Goal: Task Accomplishment & Management: Complete application form

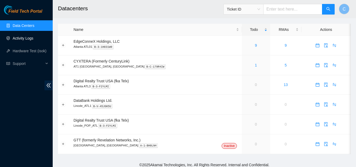
click at [20, 37] on link "Activity Logs" at bounding box center [23, 38] width 21 height 4
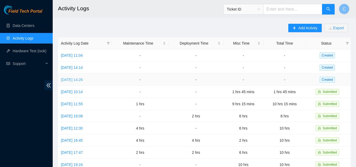
click at [75, 78] on link "[DATE] 14:26" at bounding box center [72, 80] width 22 height 4
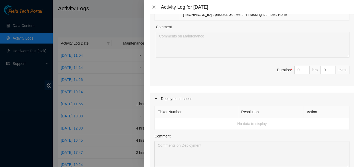
scroll to position [448, 0]
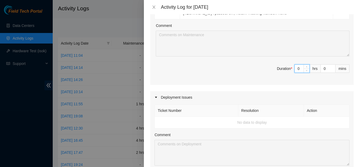
click at [295, 65] on input "0" at bounding box center [302, 69] width 15 height 8
type input "10"
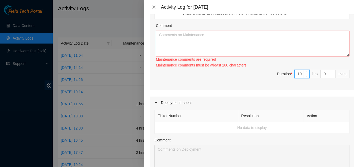
type input "10"
drag, startPoint x: 179, startPoint y: 32, endPoint x: 180, endPoint y: 35, distance: 3.3
click at [179, 34] on textarea "Comment" at bounding box center [253, 44] width 194 height 26
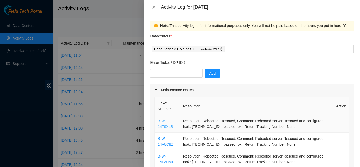
scroll to position [26, 0]
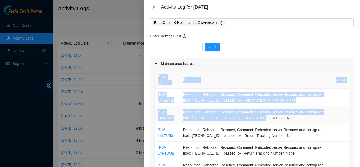
drag, startPoint x: 150, startPoint y: 95, endPoint x: 257, endPoint y: 119, distance: 109.4
click at [257, 119] on div "Note: This activity log is for informational purposes only. You will not be pai…" at bounding box center [252, 90] width 216 height 153
click at [149, 114] on div "Note: This activity log is for informational purposes only. You will not be pai…" at bounding box center [252, 90] width 216 height 153
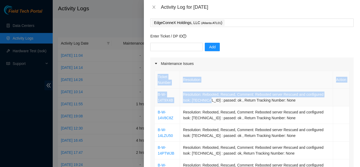
drag, startPoint x: 153, startPoint y: 95, endPoint x: 207, endPoint y: 99, distance: 53.9
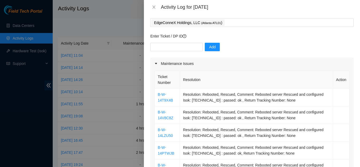
click at [144, 113] on div at bounding box center [180, 83] width 360 height 167
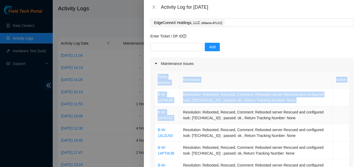
drag, startPoint x: 150, startPoint y: 109, endPoint x: 182, endPoint y: 108, distance: 32.7
click at [182, 108] on div "Note: This activity log is for informational purposes only. You will not be pai…" at bounding box center [252, 90] width 216 height 153
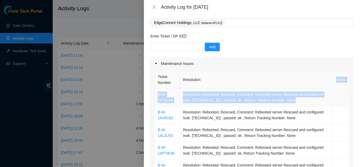
drag, startPoint x: 314, startPoint y: 76, endPoint x: 307, endPoint y: 98, distance: 23.5
click at [276, 71] on th "Resolution" at bounding box center [256, 80] width 153 height 18
drag, startPoint x: 176, startPoint y: 92, endPoint x: 181, endPoint y: 113, distance: 22.5
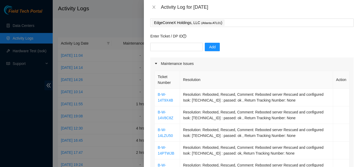
drag, startPoint x: 154, startPoint y: 94, endPoint x: 160, endPoint y: 95, distance: 6.2
drag, startPoint x: 154, startPoint y: 101, endPoint x: 165, endPoint y: 102, distance: 10.9
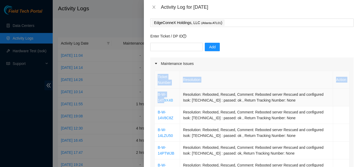
click at [147, 111] on div "Note: This activity log is for informational purposes only. You will not be pai…" at bounding box center [252, 90] width 216 height 153
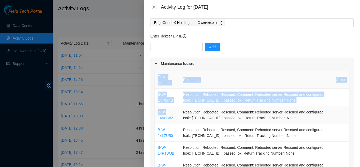
drag, startPoint x: 147, startPoint y: 111, endPoint x: 165, endPoint y: 114, distance: 17.7
click at [165, 114] on div "Note: This activity log is for informational purposes only. You will not be pai…" at bounding box center [252, 90] width 216 height 153
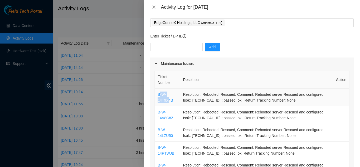
drag, startPoint x: 160, startPoint y: 90, endPoint x: 168, endPoint y: 97, distance: 11.0
click at [168, 97] on td "B-W-14T9X4B" at bounding box center [167, 98] width 25 height 18
click at [158, 89] on td "B-W-14T9X4B" at bounding box center [167, 98] width 25 height 18
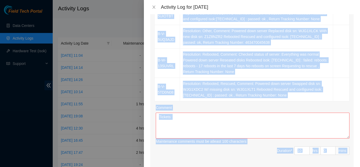
scroll to position [374, 0]
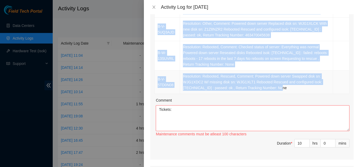
drag, startPoint x: 155, startPoint y: 89, endPoint x: 286, endPoint y: 81, distance: 131.1
copy tbody "B-W-14T9X4B Resolution: Rebooted, Rescued, Comment: Rebooted server Rescued and…"
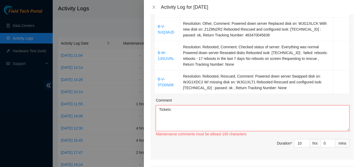
click at [197, 107] on textarea "Tickets:" at bounding box center [253, 118] width 194 height 26
paste textarea "B-W-14T9X4B Resolution: Rebooted, Rescued, Comment: Rebooted server Rescued and…"
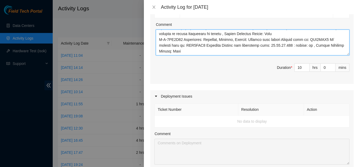
scroll to position [423, 0]
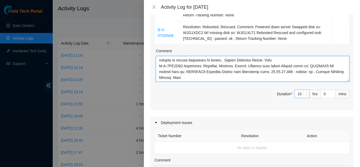
type textarea "Tickets: B-W-14T9X4B Resolution: Rebooted, Rescued, Comment: Rebooted server Re…"
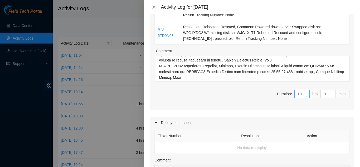
click at [298, 90] on input "10" at bounding box center [302, 94] width 15 height 8
type input "1"
type input "0"
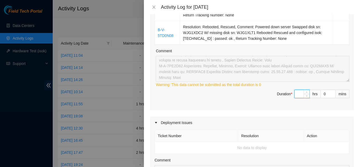
type input "7"
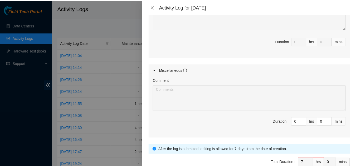
scroll to position [608, 0]
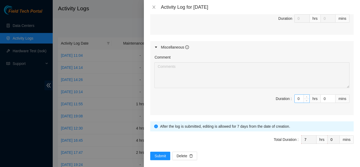
type input "7"
click at [296, 95] on input "0" at bounding box center [302, 99] width 15 height 8
type input "3"
type input "10"
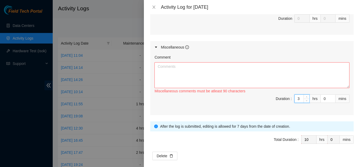
type input "3"
click at [236, 66] on textarea "Comment" at bounding box center [252, 75] width 195 height 26
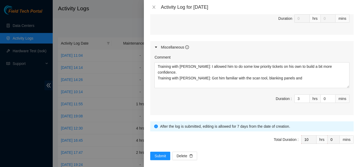
click at [209, 101] on span "Duration : 3 hrs 0 mins" at bounding box center [252, 101] width 195 height 15
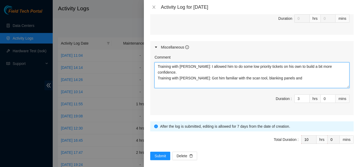
click at [290, 67] on textarea "Training with [PERSON_NAME]: I allowed him to do some low priority tickets on h…" at bounding box center [252, 75] width 195 height 26
type textarea "Training with [PERSON_NAME]: I allowed him to do some low priority tickets on h…"
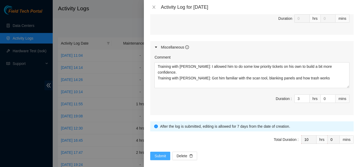
click at [160, 153] on span "Submit" at bounding box center [161, 156] width 12 height 6
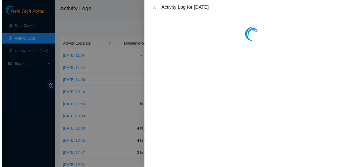
scroll to position [0, 0]
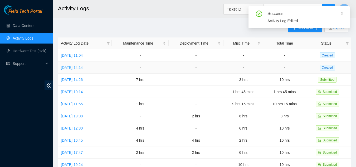
click at [83, 66] on link "[DATE] 14:14" at bounding box center [72, 67] width 22 height 4
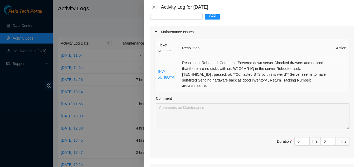
scroll to position [79, 0]
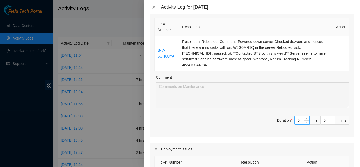
click at [296, 116] on input "0" at bounding box center [302, 120] width 15 height 8
type input "1"
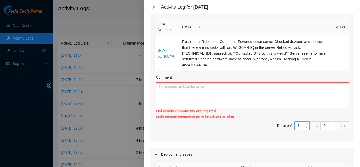
type input "1"
click at [196, 98] on textarea "Comment" at bounding box center [253, 95] width 194 height 26
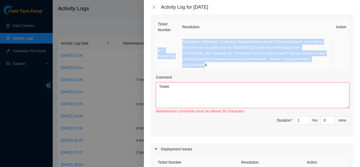
drag, startPoint x: 157, startPoint y: 42, endPoint x: 306, endPoint y: 63, distance: 150.8
click at [306, 63] on tr "B-V-5UH8UYA Resolution: Rebooted, Comment: Powered down server Checked drawers …" at bounding box center [252, 53] width 195 height 35
copy tr "B-V-5UH8UYA Resolution: Rebooted, Comment: Powered down server Checked drawers …"
click at [258, 92] on textarea "Ticket:" at bounding box center [253, 95] width 194 height 26
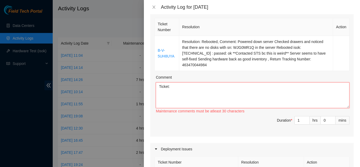
paste textarea "B-V-5UH8UYA Resolution: Rebooted, Comment: Powered down server Checked drawers …"
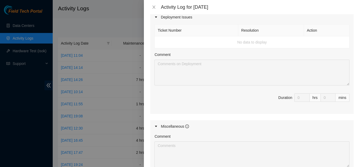
scroll to position [290, 0]
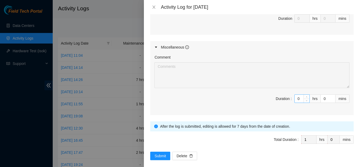
type textarea "Ticket: B-V-5UH8UYA Resolution: Rebooted, Comment: Powered down server Checked …"
click at [298, 95] on input "0" at bounding box center [302, 99] width 15 height 8
type input "9"
type input "10"
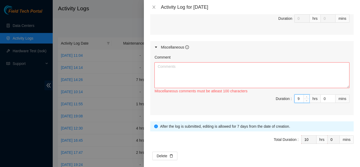
type input "9"
click at [269, 71] on textarea "Comment" at bounding box center [252, 75] width 195 height 26
type textarea "T"
click at [154, 5] on icon "close" at bounding box center [154, 7] width 4 height 4
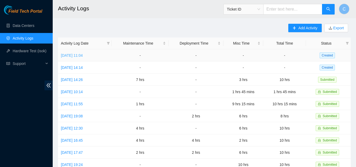
click at [74, 57] on link "[DATE] 11:04" at bounding box center [72, 55] width 22 height 4
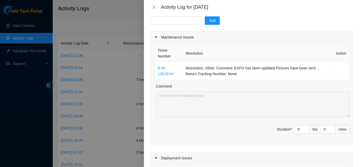
scroll to position [79, 0]
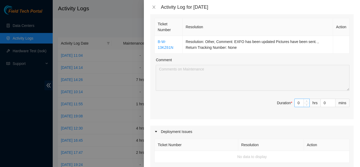
click at [297, 102] on input "0" at bounding box center [302, 103] width 15 height 8
type input "8"
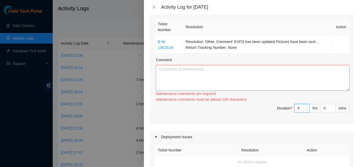
type input "8"
click at [188, 70] on textarea "Comment" at bounding box center [253, 78] width 194 height 26
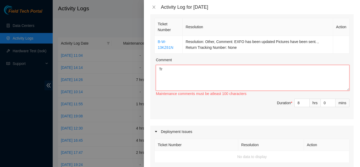
type textarea "T"
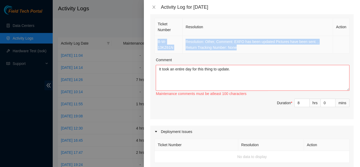
drag, startPoint x: 155, startPoint y: 41, endPoint x: 284, endPoint y: 49, distance: 128.7
click at [284, 49] on tr "B-W-13KZ61N Resolution: Other, Comment: EXFO has been updated Pictures have bee…" at bounding box center [252, 45] width 195 height 18
copy tr "B-W-13KZ61N Resolution: Other, Comment: EXFO has been updated Pictures have bee…"
click at [248, 73] on textarea "It took an entire day for this thing to update." at bounding box center [253, 78] width 194 height 26
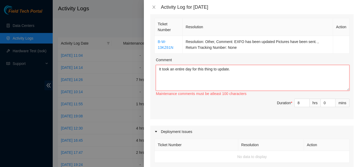
paste textarea "B-W-13KZ61N Resolution: Other, Comment: EXFO has been updated Pictures have bee…"
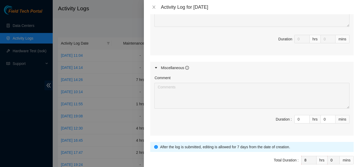
scroll to position [279, 0]
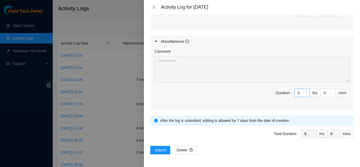
type textarea "It took an entire day for this thing to update. B-W-13KZ61N Resolution: Other, …"
click at [296, 92] on input "0" at bounding box center [302, 93] width 15 height 8
type input "2"
type input "10"
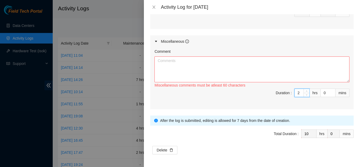
type input "2"
click at [167, 74] on textarea "Comment" at bounding box center [252, 69] width 195 height 26
type textarea "A"
type textarea "S"
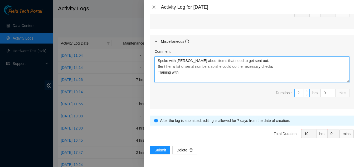
type textarea "Spoke with [PERSON_NAME] about items that need to get sent out. Sent her a list…"
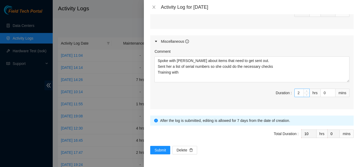
click at [295, 92] on input "2" at bounding box center [302, 93] width 15 height 8
type input "8"
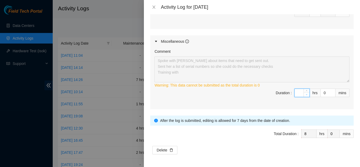
type input "3"
type input "11"
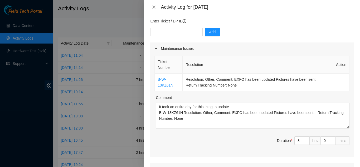
scroll to position [41, 0]
type input "3"
click at [297, 142] on input "8" at bounding box center [302, 141] width 15 height 8
type input "3"
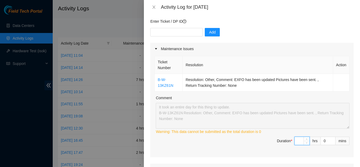
type input "7"
type input "10"
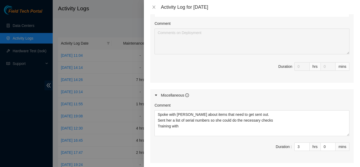
scroll to position [279, 0]
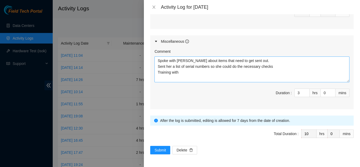
type input "7"
click at [181, 72] on textarea "Spoke with [PERSON_NAME] about items that need to get sent out. Sent her a list…" at bounding box center [252, 69] width 195 height 26
click at [207, 73] on textarea "Spoke with [PERSON_NAME] about items that need to get sent out. Sent her a list…" at bounding box center [252, 69] width 195 height 26
click at [280, 73] on textarea "Spoke with [PERSON_NAME] about items that need to get sent out. Sent her a list…" at bounding box center [252, 69] width 195 height 26
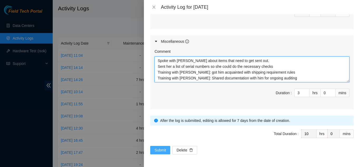
type textarea "Spoke with [PERSON_NAME] about items that need to get sent out. Sent her a list…"
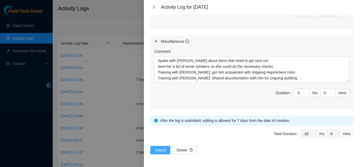
click at [162, 150] on span "Submit" at bounding box center [161, 150] width 12 height 6
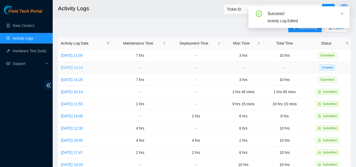
click at [71, 67] on link "[DATE] 14:14" at bounding box center [72, 67] width 22 height 4
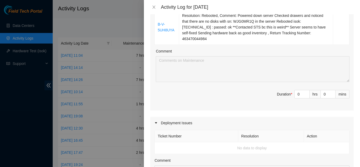
scroll to position [106, 0]
click at [296, 90] on input "0" at bounding box center [302, 94] width 15 height 8
type input "1"
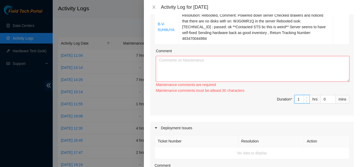
type input "1"
click at [186, 57] on textarea "Comment" at bounding box center [253, 69] width 194 height 26
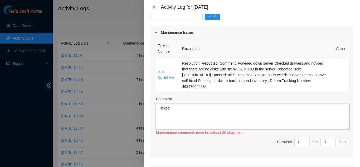
scroll to position [53, 0]
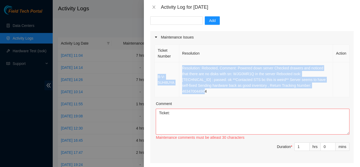
drag, startPoint x: 168, startPoint y: 73, endPoint x: 310, endPoint y: 89, distance: 143.2
click at [310, 89] on tr "B-V-5UH8UYA Resolution: Rebooted, Comment: Powered down server Checked drawers …" at bounding box center [252, 79] width 195 height 35
copy tr "B-V-5UH8UYA Resolution: Rebooted, Comment: Powered down server Checked drawers …"
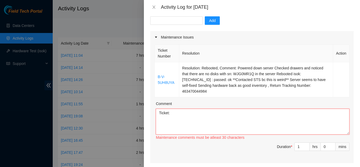
click at [195, 109] on textarea "Ticket:" at bounding box center [253, 122] width 194 height 26
paste textarea "B-V-5UH8UYA Resolution: Rebooted, Comment: Powered down server Checked drawers …"
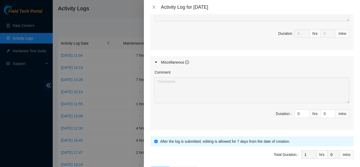
scroll to position [290, 0]
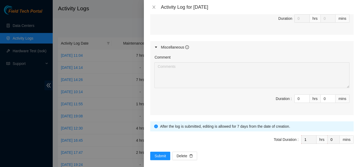
type textarea "Ticket: B-V-5UH8UYA Resolution: Rebooted, Comment: Powered down server Checked …"
click at [295, 95] on input "0" at bounding box center [302, 99] width 15 height 8
type input "09"
type input "10"
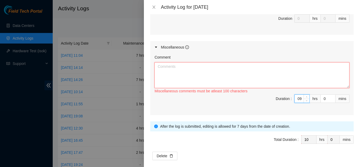
type input "9"
click at [270, 72] on textarea "Comment" at bounding box center [252, 75] width 195 height 26
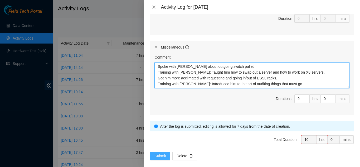
type textarea "Spoke with [PERSON_NAME] about outgoing switch pallet Training with [PERSON_NAM…"
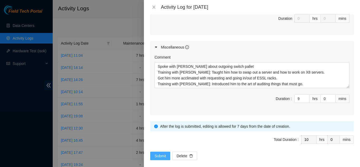
click at [158, 153] on span "Submit" at bounding box center [161, 156] width 12 height 6
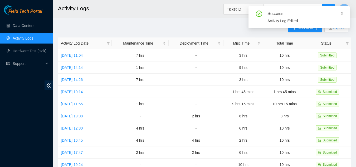
click at [342, 13] on icon "close" at bounding box center [343, 14] width 4 height 4
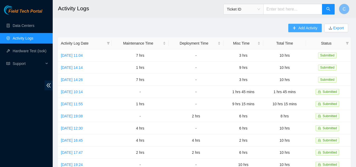
click at [304, 28] on span "Add Activity" at bounding box center [308, 28] width 19 height 6
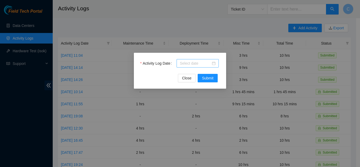
click at [190, 64] on input "Activity Log Date" at bounding box center [195, 63] width 31 height 6
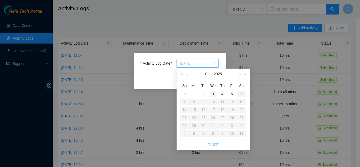
type input "[DATE]"
click at [173, 31] on div "Activity Log Date Close Submit" at bounding box center [180, 83] width 360 height 167
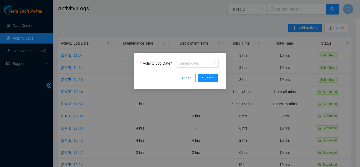
click at [189, 77] on span "Close" at bounding box center [186, 78] width 9 height 6
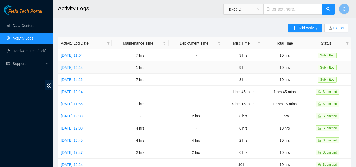
click at [83, 68] on link "[DATE] 14:14" at bounding box center [72, 67] width 22 height 4
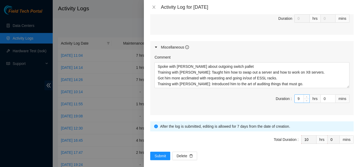
click at [295, 95] on input "9" at bounding box center [302, 99] width 15 height 8
type input "1"
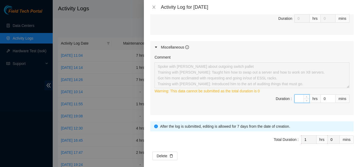
type input "7"
type input "8"
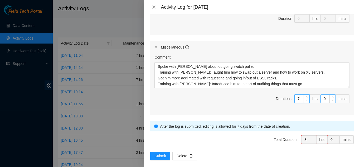
type input "7"
click at [323, 95] on input "0" at bounding box center [328, 99] width 15 height 8
type input "3"
type input "30"
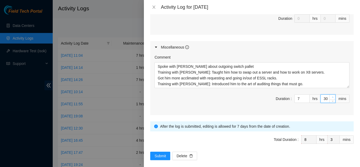
type input "30"
click at [216, 105] on div "Comment Spoke with [PERSON_NAME] about outgoing switch pallet Training with [PE…" at bounding box center [252, 84] width 204 height 62
click at [156, 153] on span "Submit" at bounding box center [161, 156] width 12 height 6
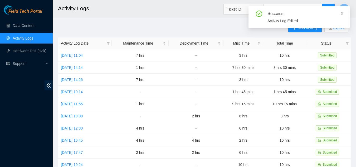
click at [342, 12] on icon "close" at bounding box center [343, 14] width 4 height 4
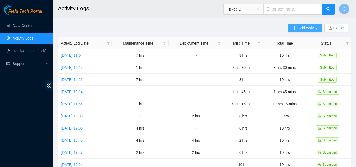
click at [303, 28] on span "Add Activity" at bounding box center [308, 28] width 19 height 6
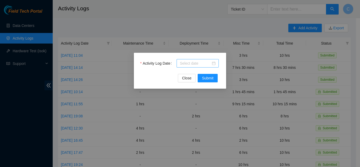
click at [189, 65] on input "Activity Log Date" at bounding box center [195, 63] width 31 height 6
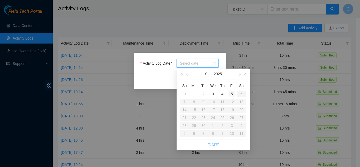
type input "[DATE]"
click at [232, 96] on div "5" at bounding box center [232, 94] width 6 height 6
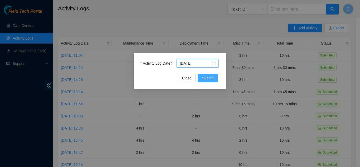
click at [212, 80] on span "Submit" at bounding box center [208, 78] width 12 height 6
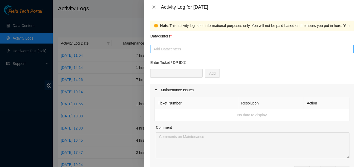
click at [175, 49] on div at bounding box center [252, 49] width 201 height 6
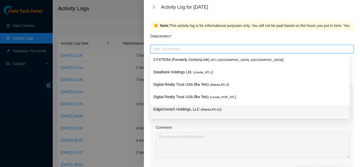
click at [166, 108] on p "EdgeConneX Holdings, LLC ( [GEOGRAPHIC_DATA] ATL01 )" at bounding box center [250, 109] width 193 height 6
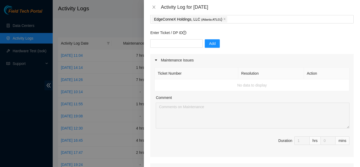
scroll to position [30, 0]
click at [155, 61] on icon "caret-right" at bounding box center [156, 60] width 3 height 3
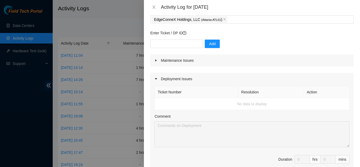
click at [155, 61] on icon "caret-right" at bounding box center [156, 60] width 3 height 3
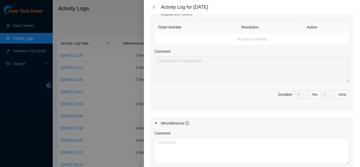
scroll to position [241, 0]
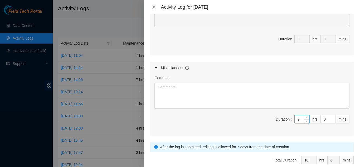
click at [297, 121] on input "9" at bounding box center [302, 119] width 15 height 8
type input "1"
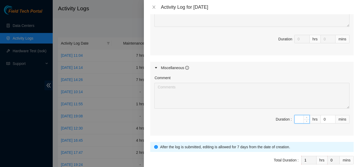
type input "1"
type input "2"
type input "10"
type input "11"
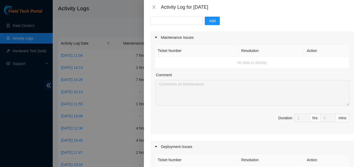
scroll to position [56, 0]
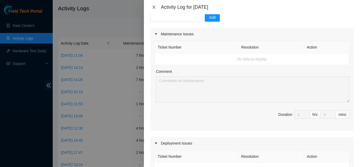
type input "10"
click at [153, 8] on icon "close" at bounding box center [154, 7] width 4 height 4
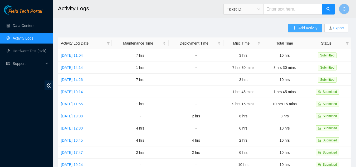
click at [300, 30] on span "Add Activity" at bounding box center [308, 28] width 19 height 6
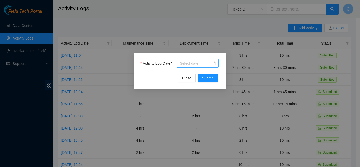
click at [183, 65] on input "Activity Log Date" at bounding box center [195, 63] width 31 height 6
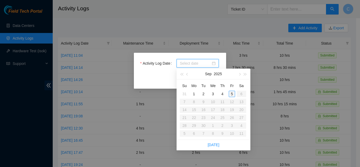
type input "[DATE]"
click at [233, 96] on div "5" at bounding box center [232, 94] width 6 height 6
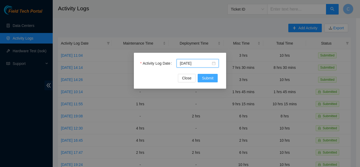
click at [214, 82] on button "Submit" at bounding box center [208, 78] width 20 height 8
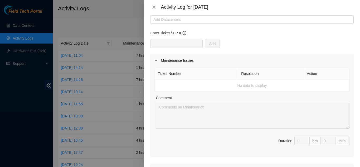
scroll to position [0, 0]
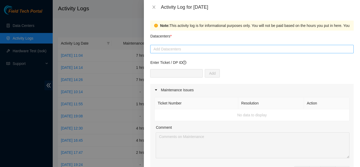
click at [180, 49] on div at bounding box center [252, 49] width 201 height 6
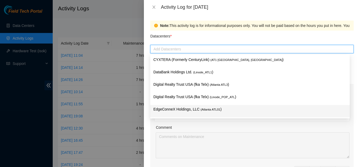
click at [165, 109] on p "EdgeConneX Holdings, LLC ( [GEOGRAPHIC_DATA] ATL01 )" at bounding box center [250, 109] width 193 height 6
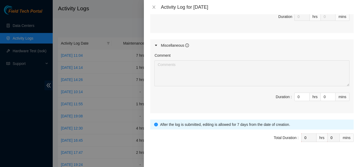
scroll to position [267, 0]
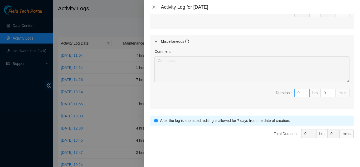
click at [295, 93] on input "0" at bounding box center [302, 93] width 15 height 8
type input "10"
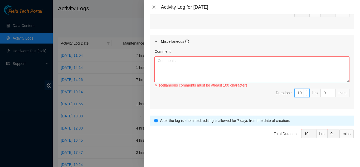
type input "10"
click at [313, 67] on textarea "Comment" at bounding box center [252, 69] width 195 height 26
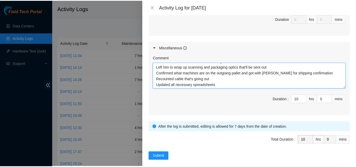
scroll to position [17, 0]
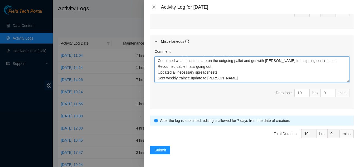
type textarea "Training with [PERSON_NAME]: Showed him how we send out pallets of servers/swit…"
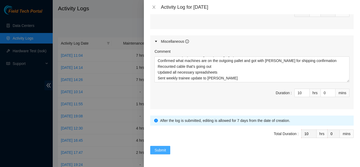
click at [166, 149] on span "Submit" at bounding box center [161, 150] width 12 height 6
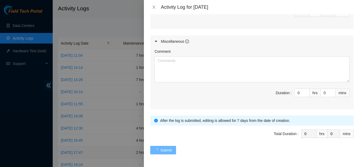
scroll to position [0, 0]
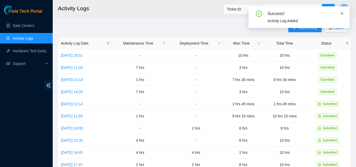
click at [341, 13] on icon "close" at bounding box center [343, 14] width 4 height 4
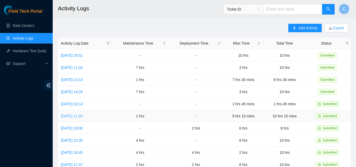
click at [79, 115] on link "[DATE] 11:55" at bounding box center [72, 116] width 22 height 4
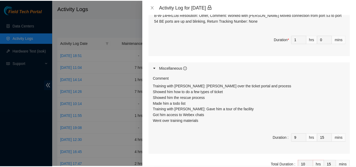
scroll to position [158, 0]
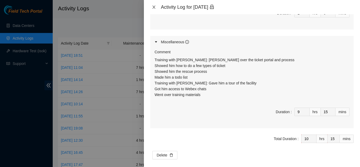
click at [155, 7] on icon "close" at bounding box center [154, 7] width 4 height 4
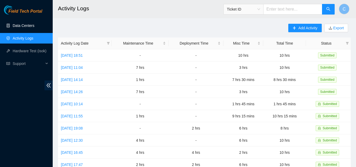
click at [22, 23] on link "Data Centers" at bounding box center [24, 25] width 22 height 4
